Goal: Transaction & Acquisition: Purchase product/service

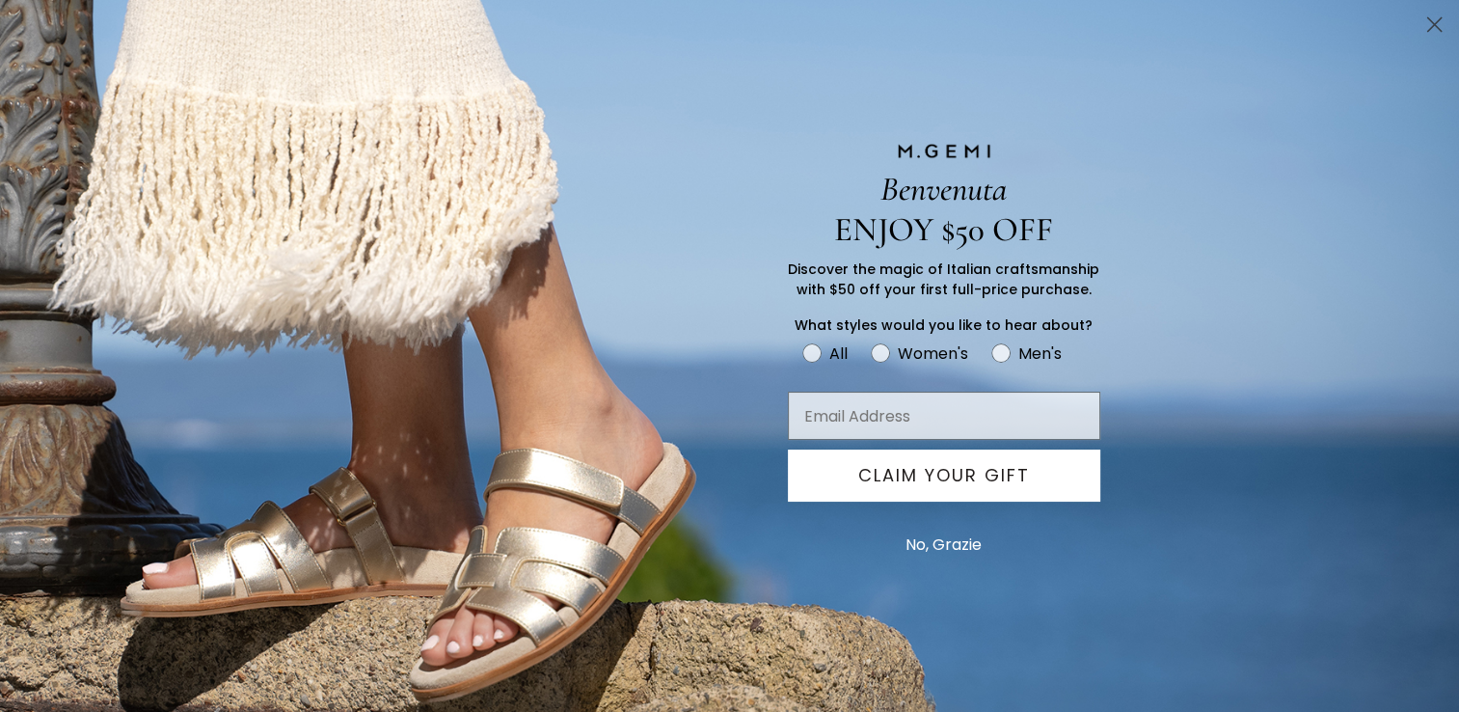
click at [954, 546] on button "No, Grazie" at bounding box center [943, 545] width 95 height 48
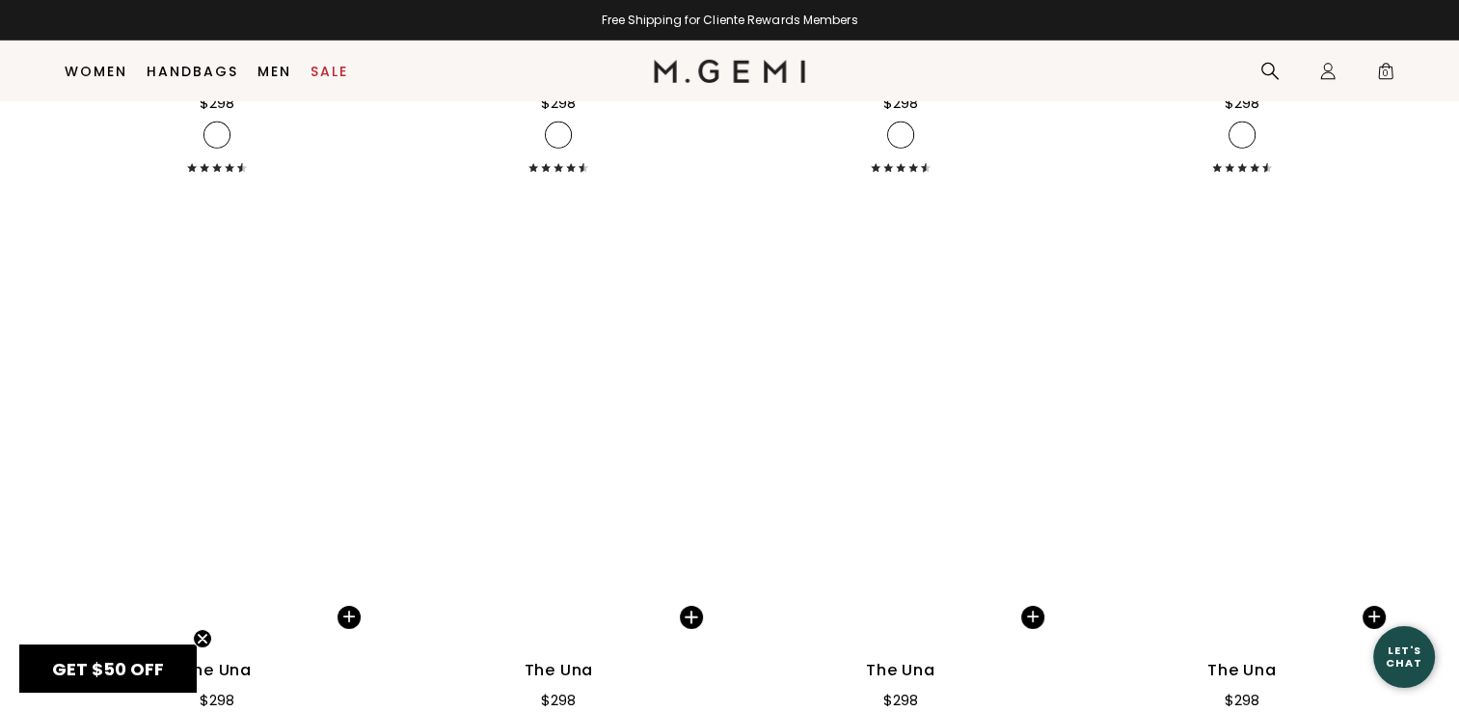
scroll to position [6067, 0]
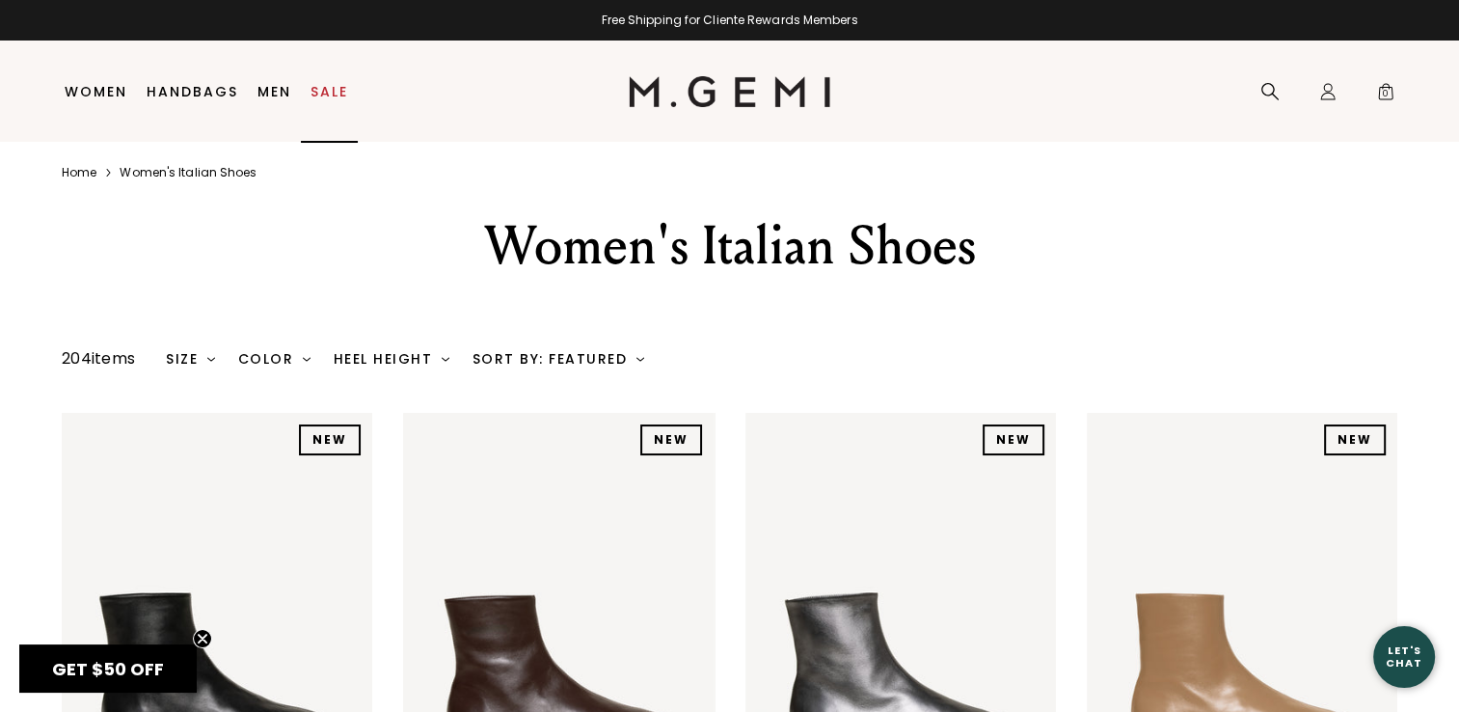
click at [318, 92] on link "Sale" at bounding box center [330, 91] width 38 height 15
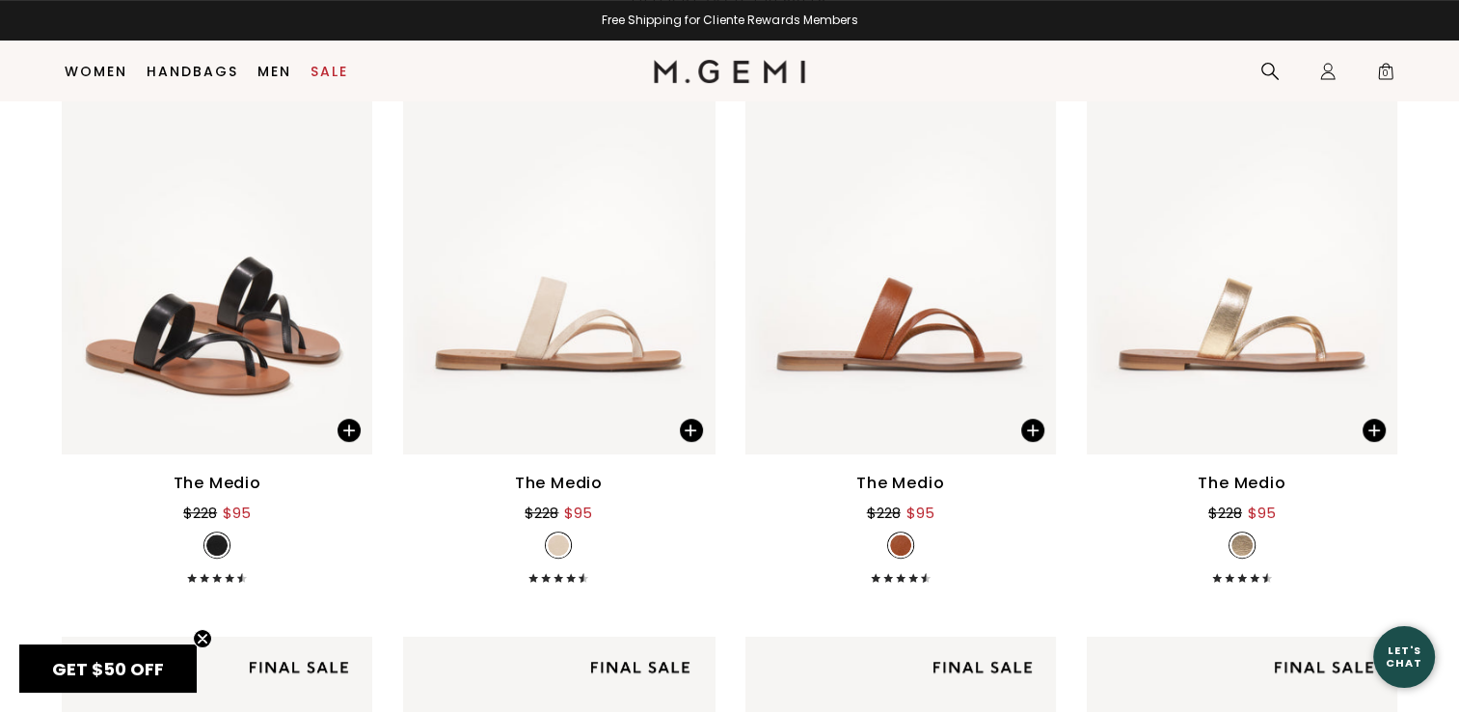
scroll to position [176, 0]
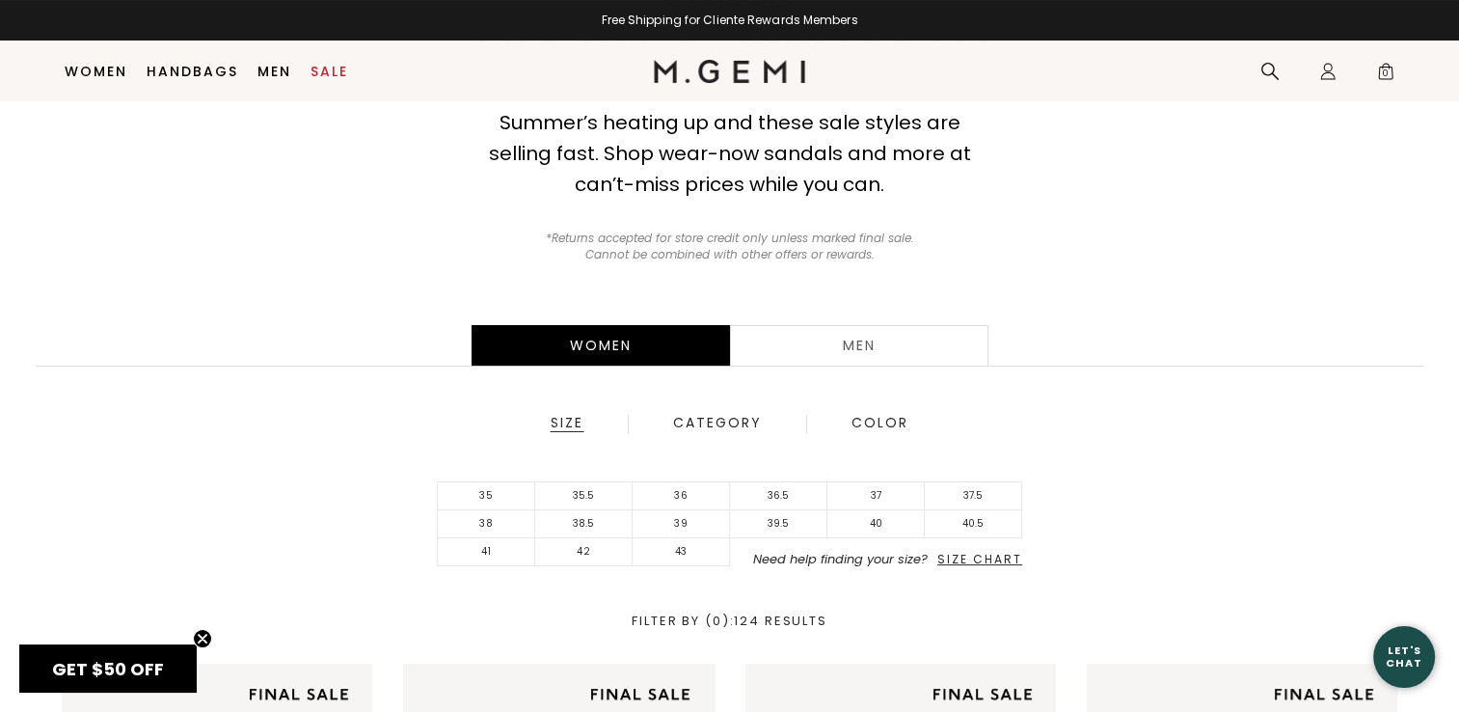
click at [1002, 555] on span "Size Chart" at bounding box center [979, 559] width 85 height 16
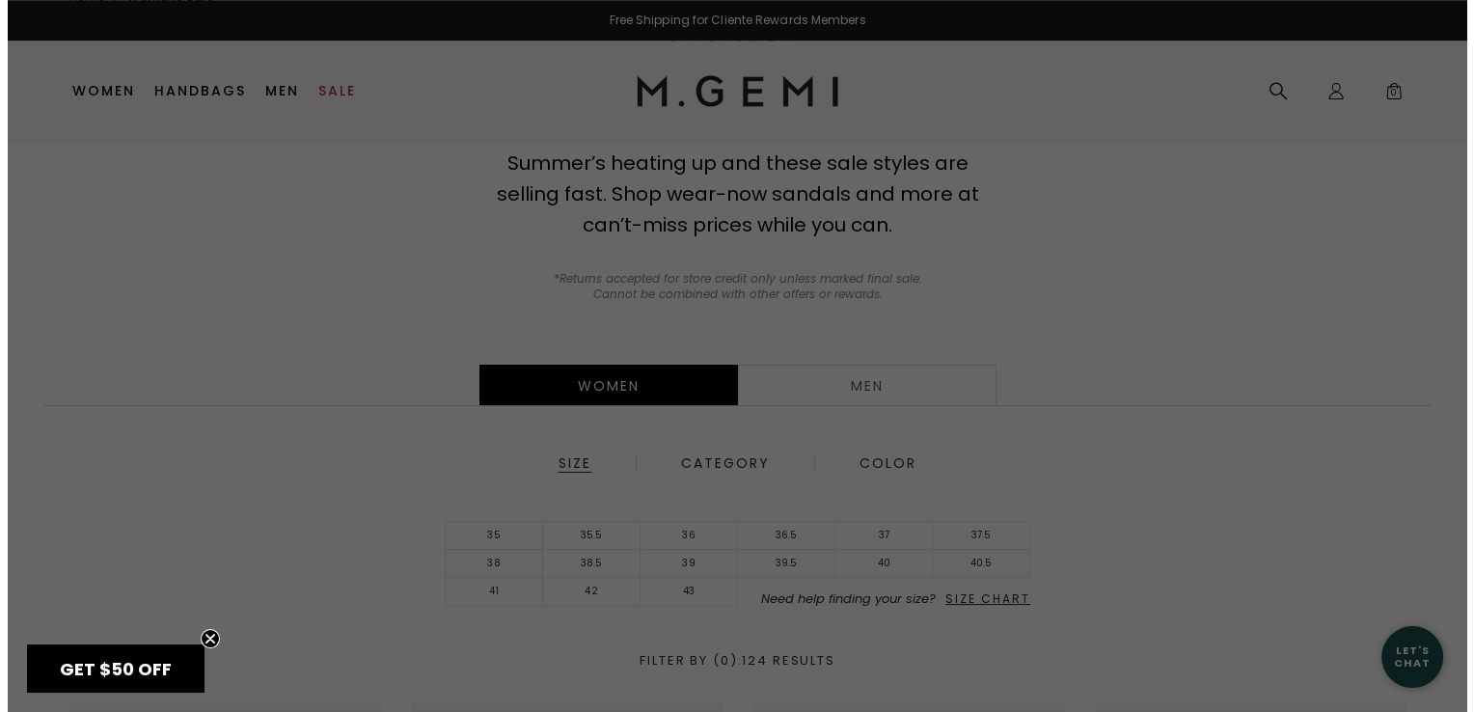
scroll to position [0, 0]
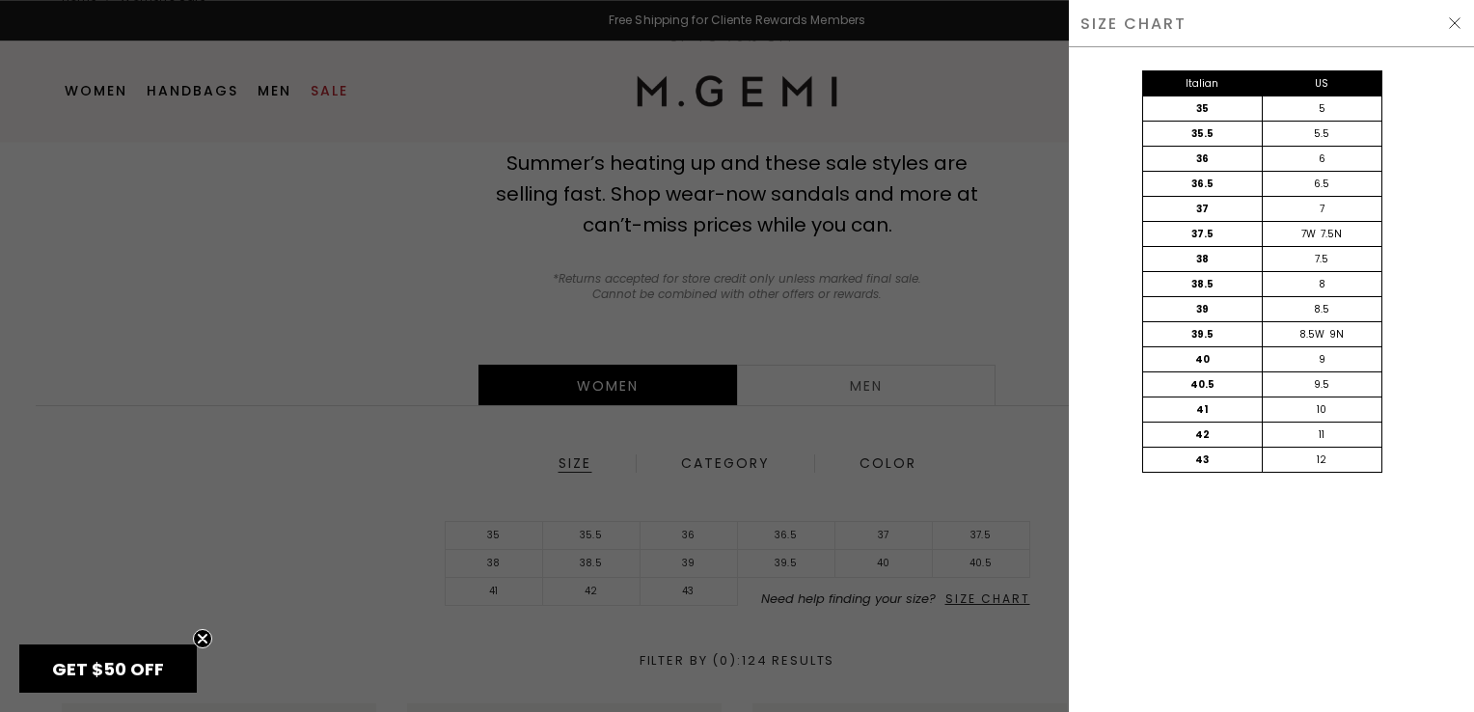
click at [1458, 19] on img at bounding box center [1454, 22] width 15 height 15
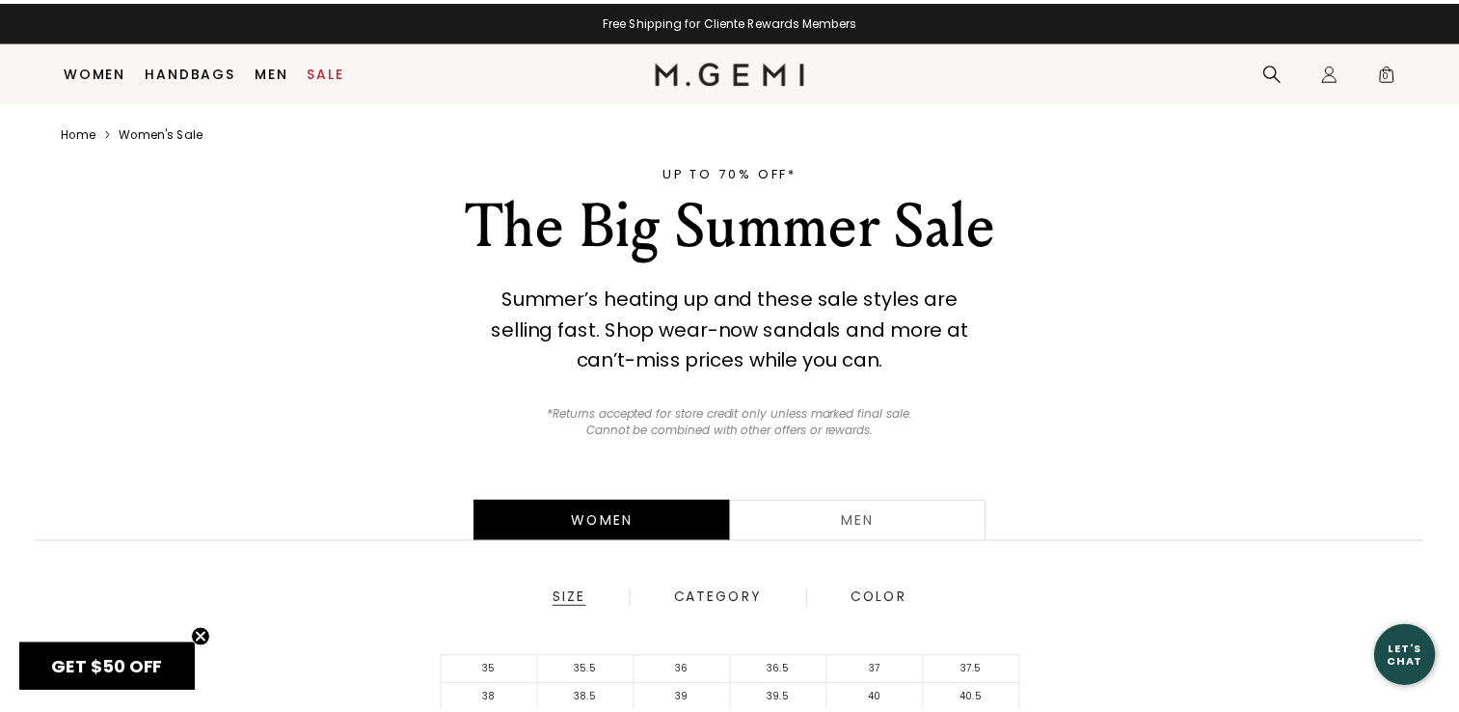
scroll to position [135, 0]
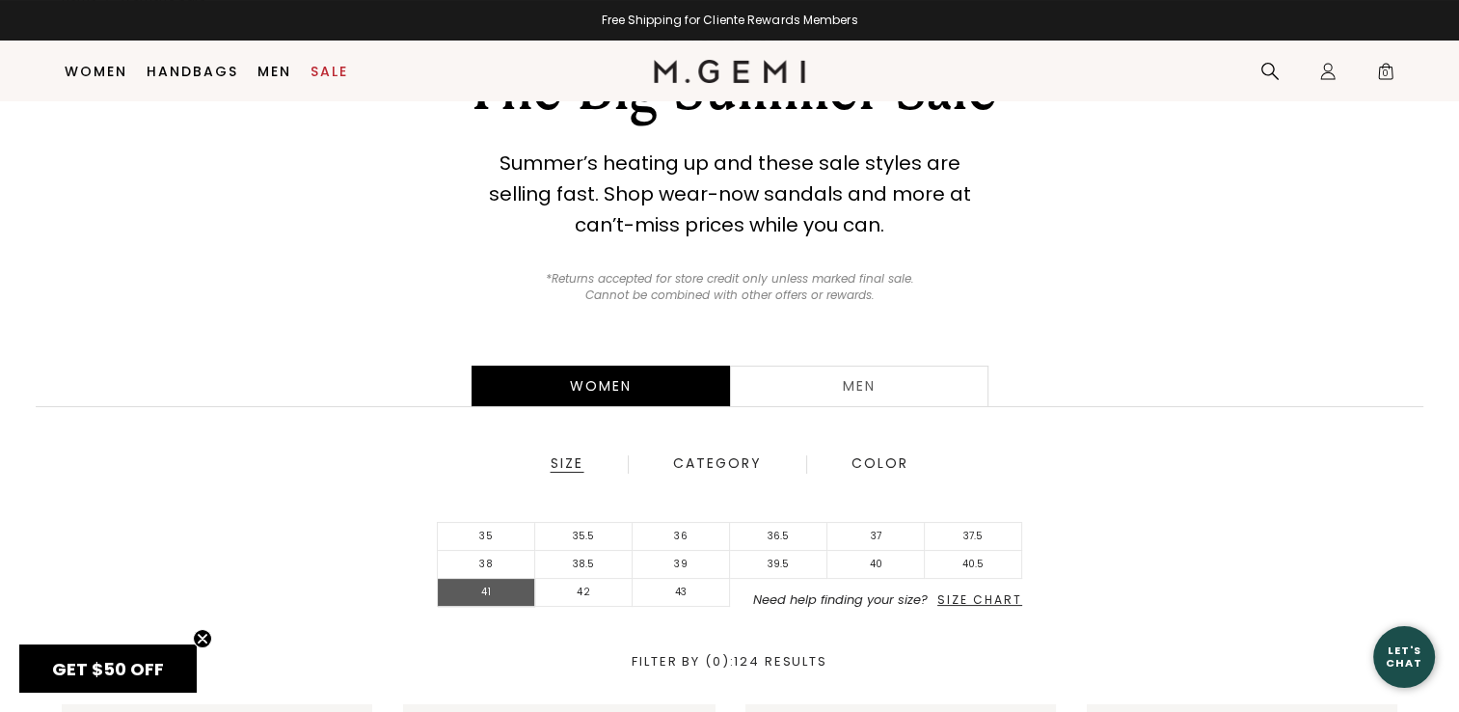
click at [482, 589] on li "41" at bounding box center [486, 593] width 97 height 28
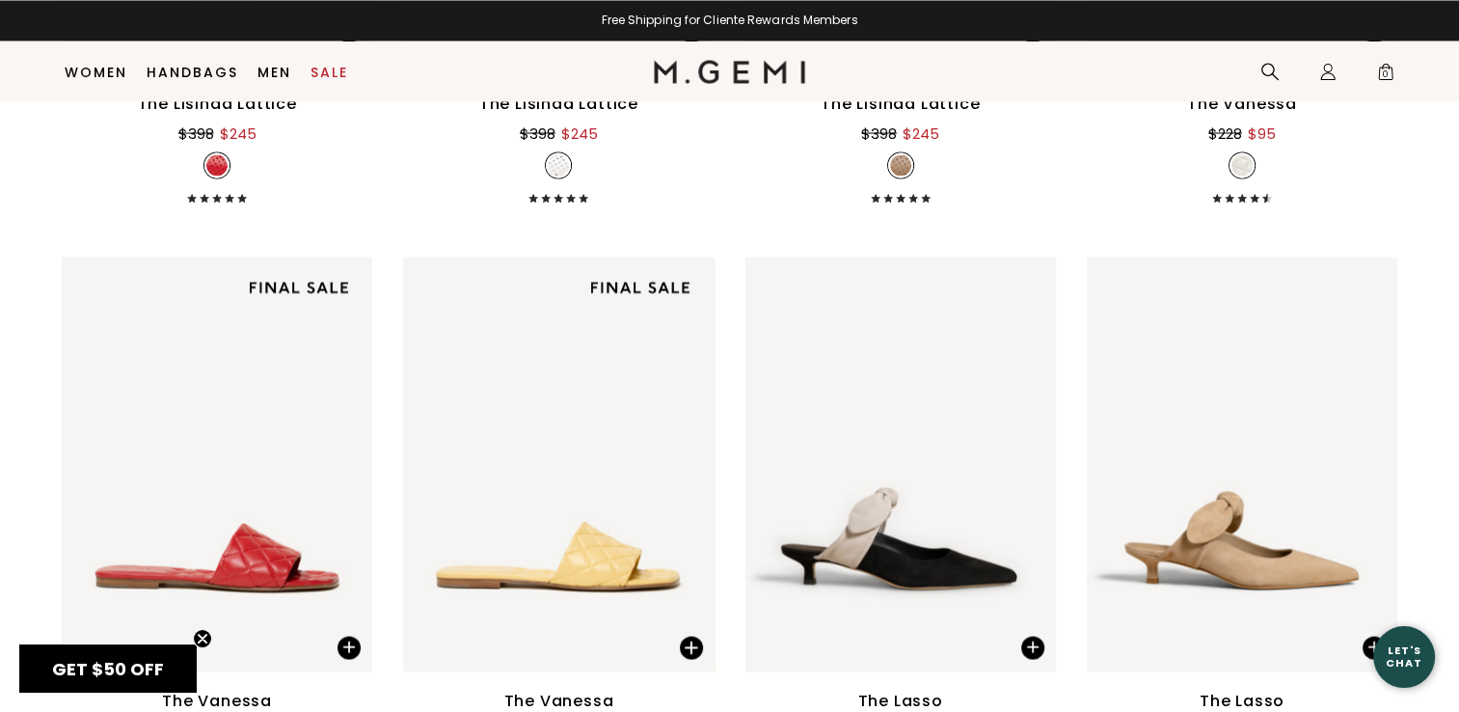
scroll to position [3645, 0]
